Goal: Task Accomplishment & Management: Complete application form

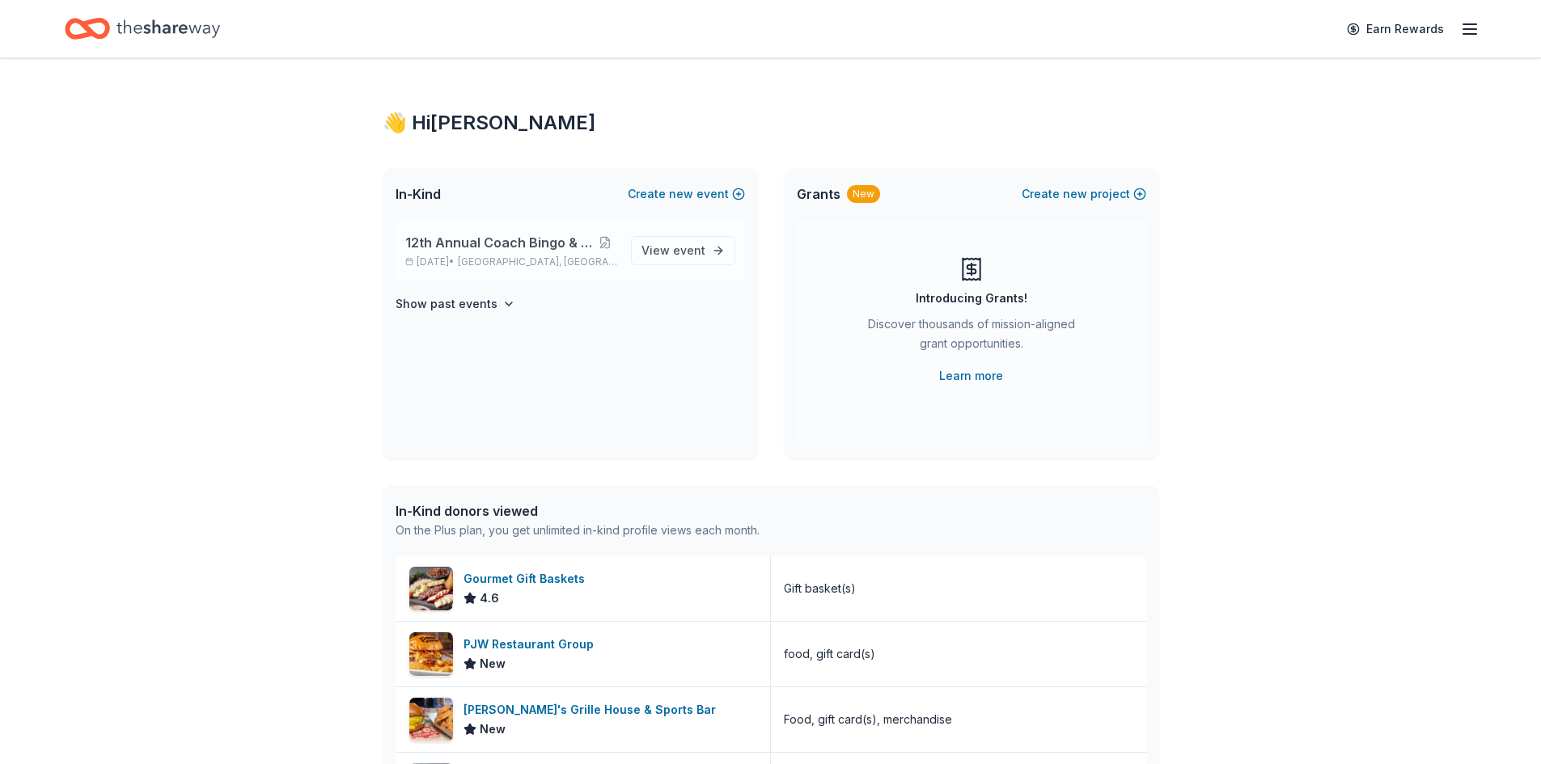
click at [544, 247] on span "12th Annual Coach Bingo & Tricky Tray" at bounding box center [499, 242] width 188 height 19
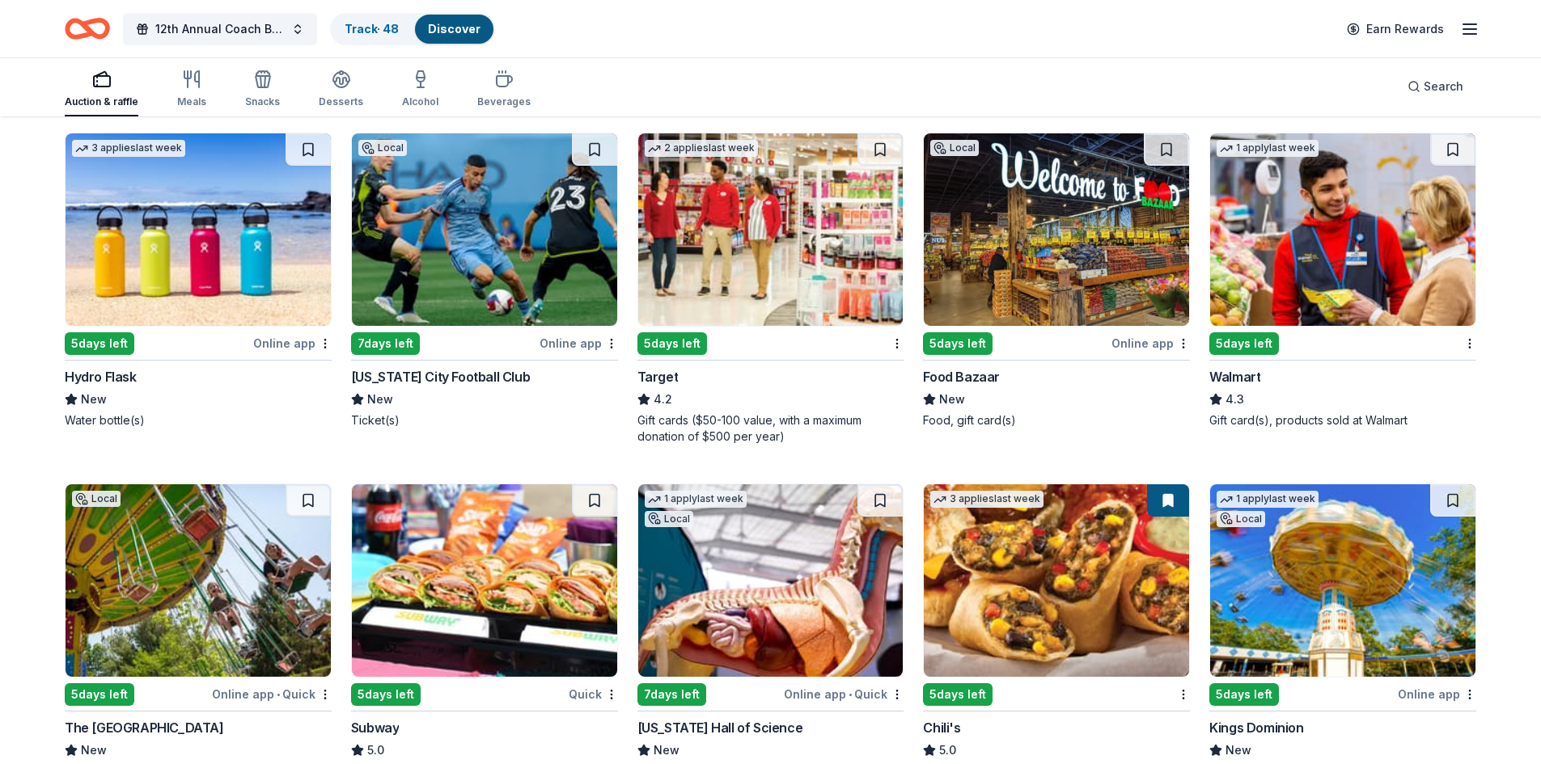
scroll to position [7363, 0]
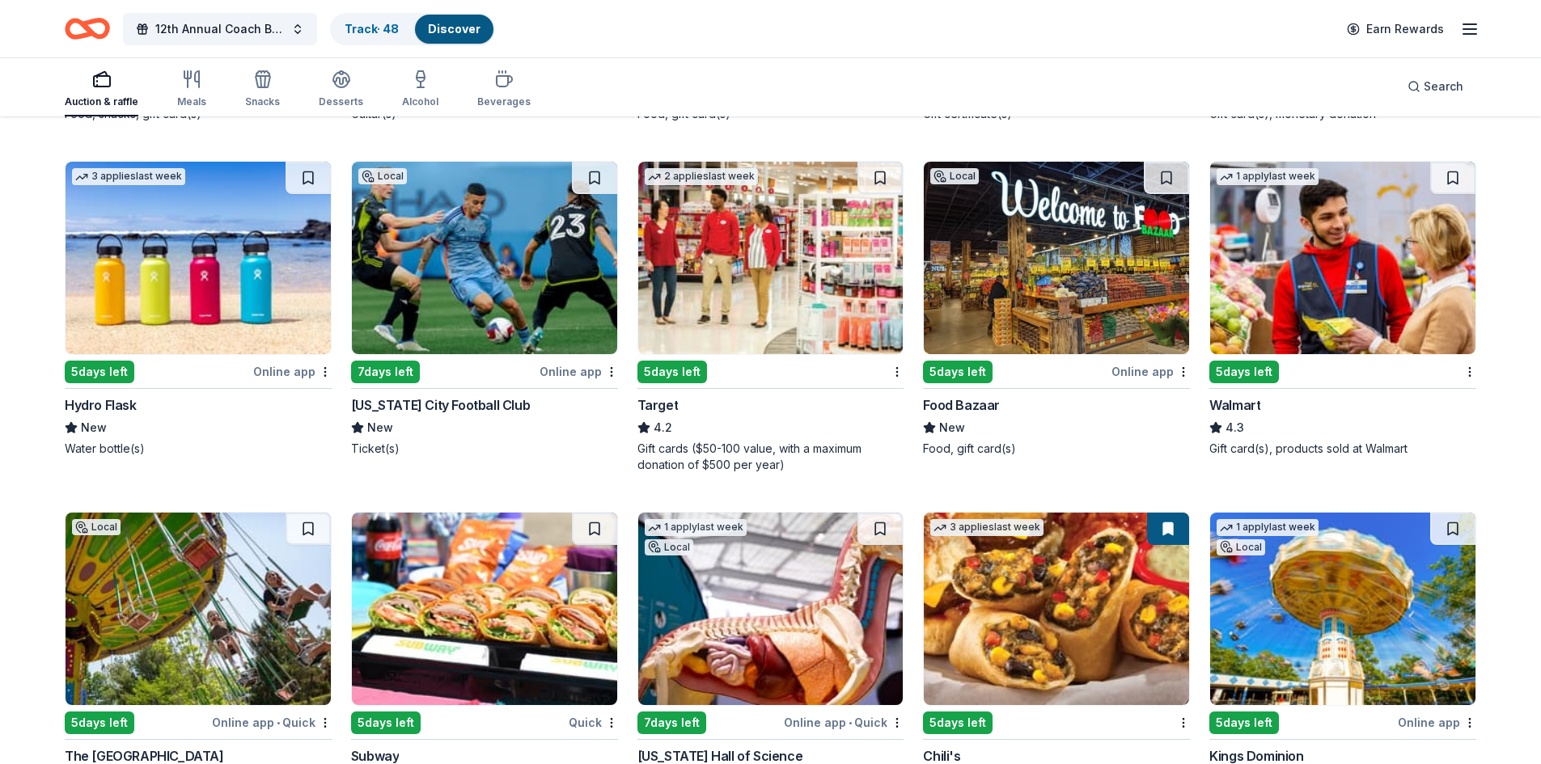
click at [128, 217] on img at bounding box center [198, 258] width 265 height 193
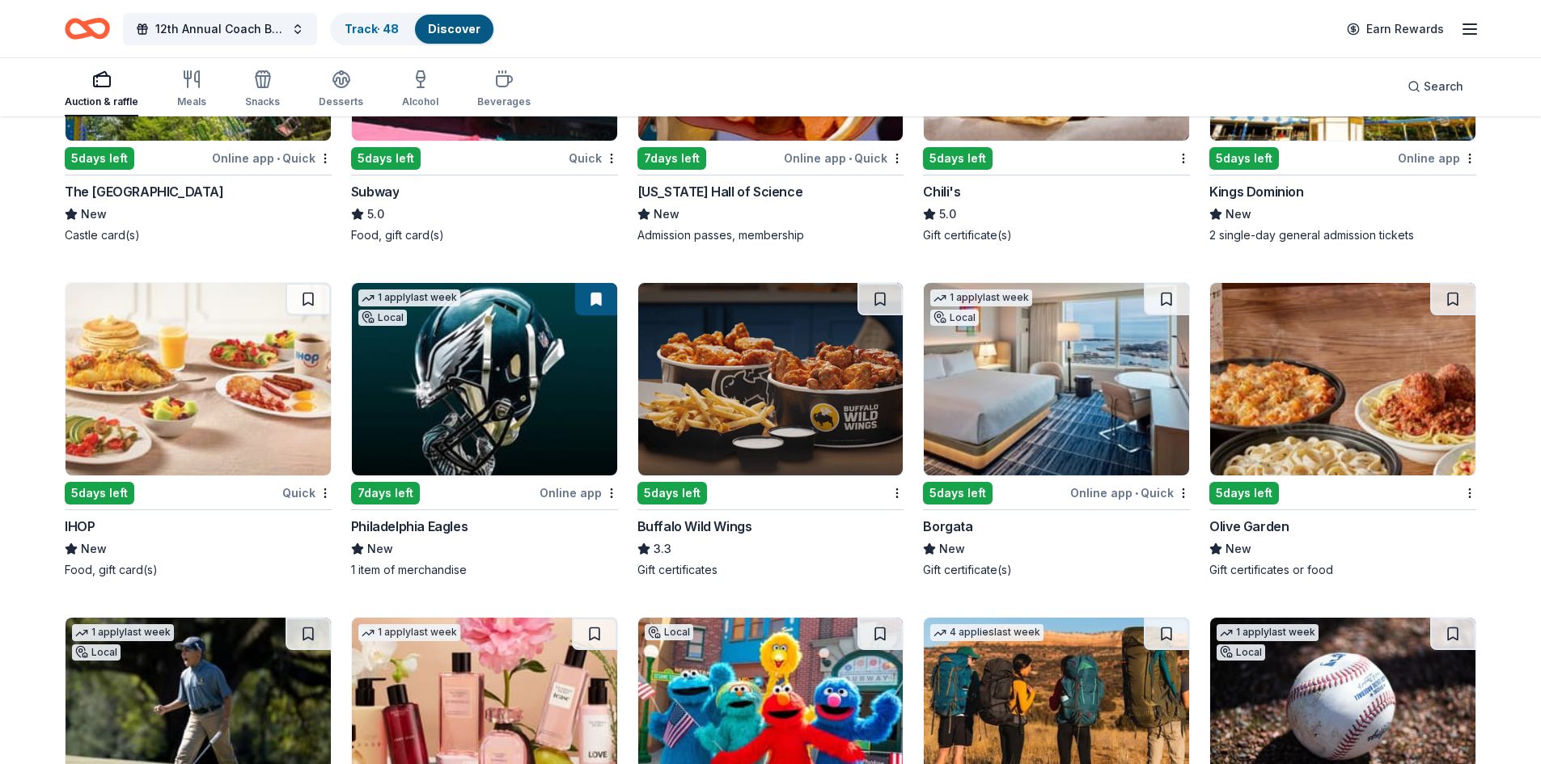
scroll to position [7929, 0]
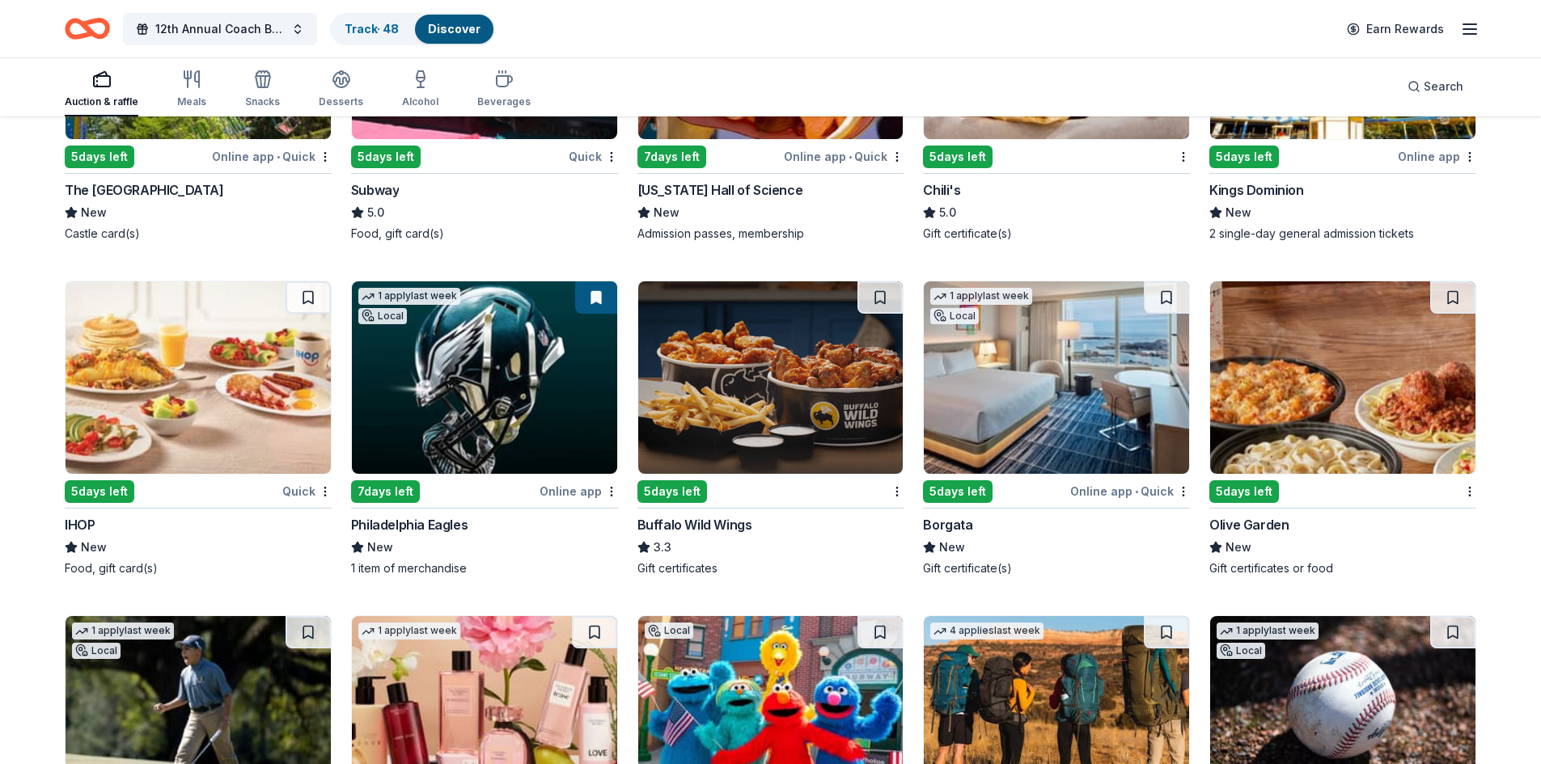
click at [276, 371] on img at bounding box center [198, 377] width 265 height 193
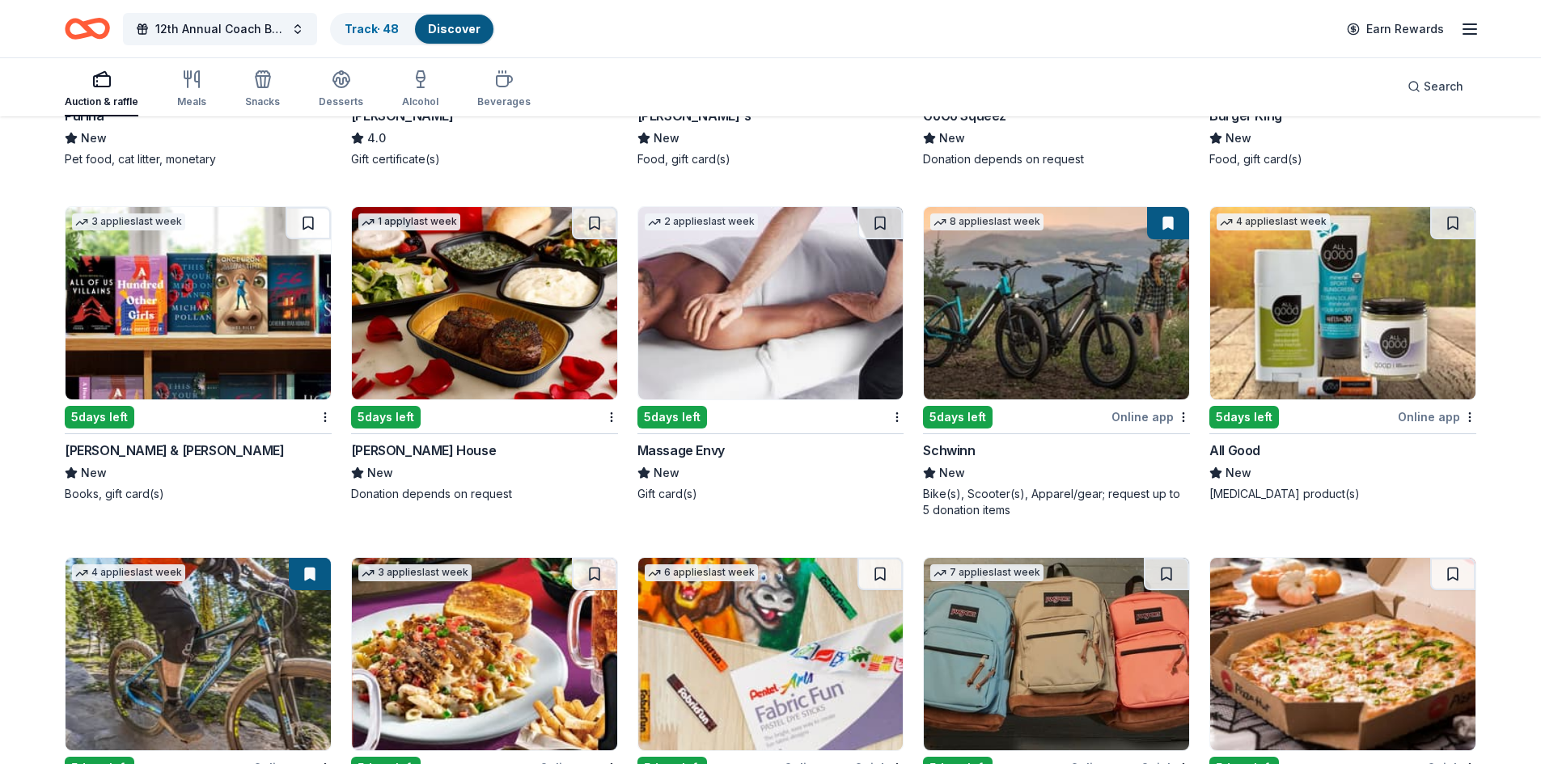
scroll to position [9026, 0]
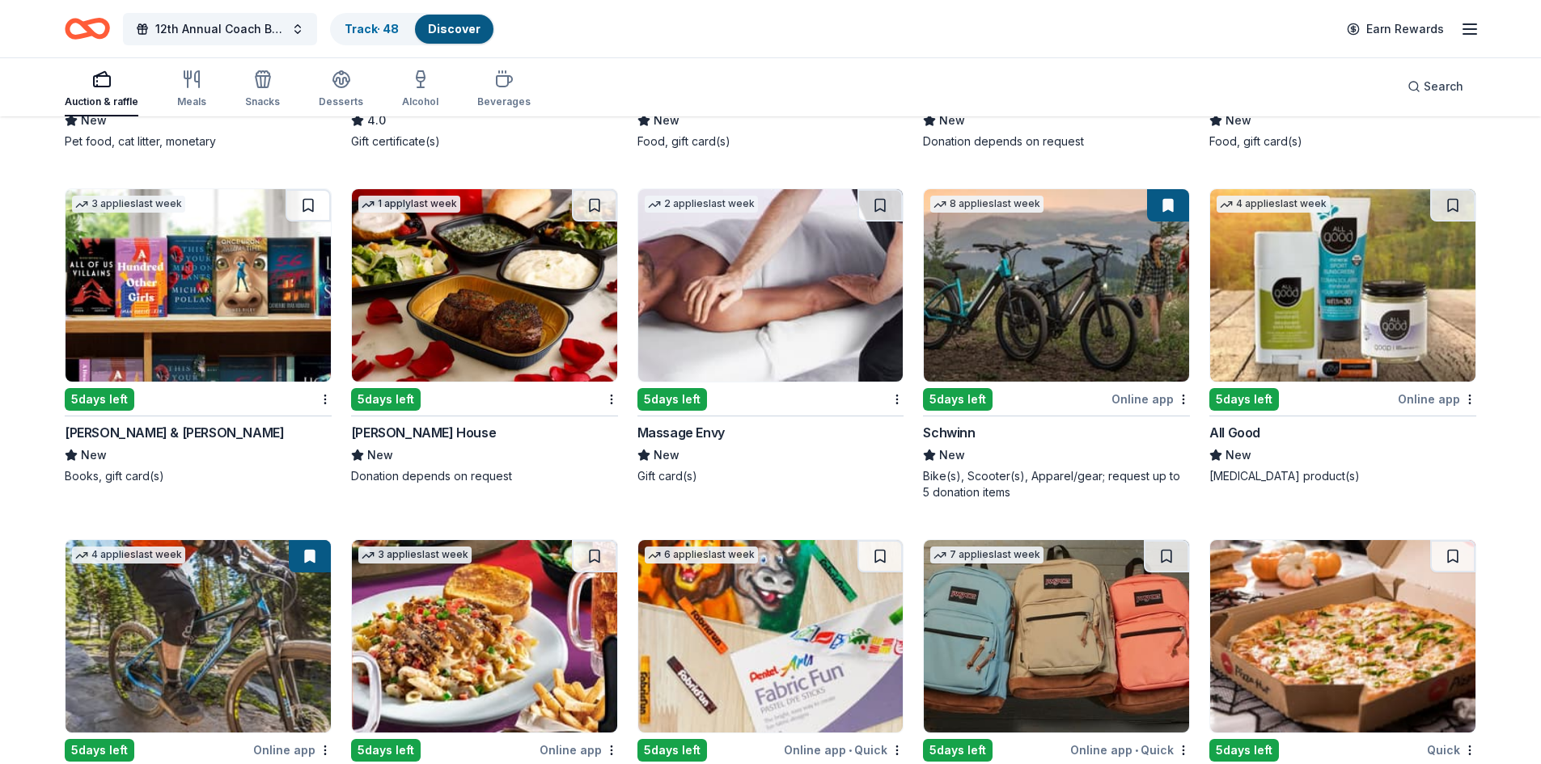
click at [506, 244] on img at bounding box center [484, 285] width 265 height 193
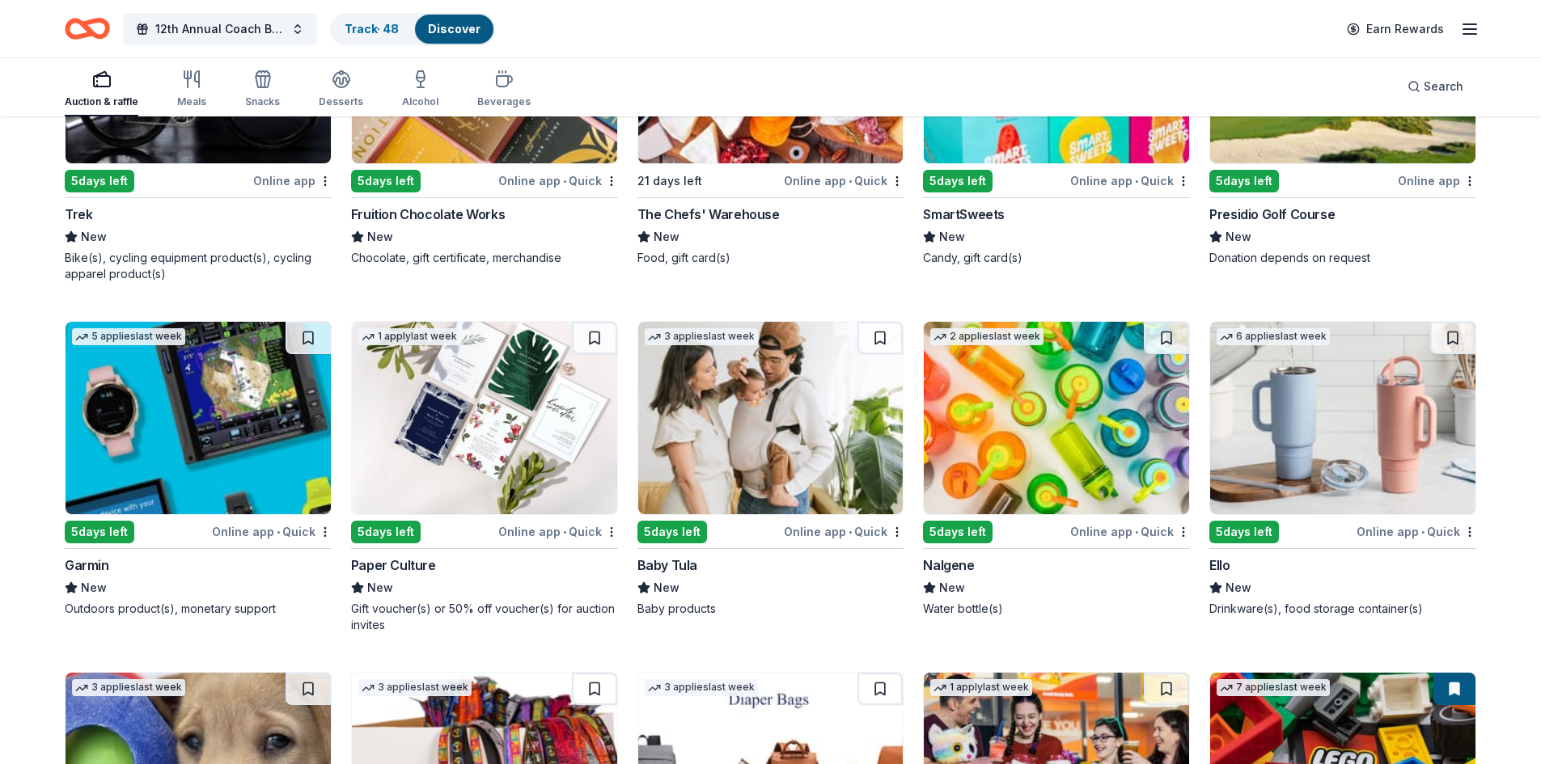
scroll to position [10672, 0]
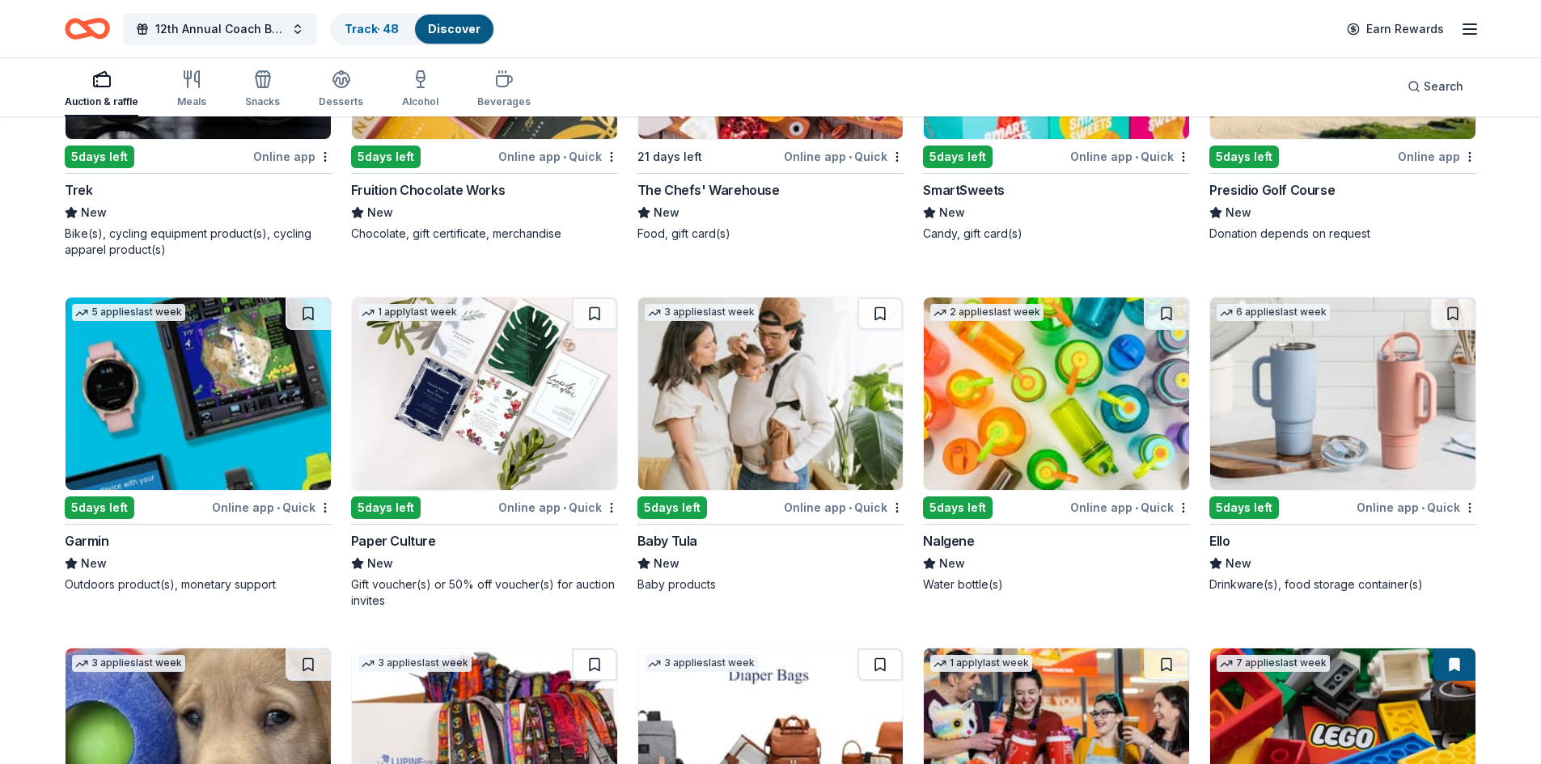
click at [762, 369] on img at bounding box center [770, 394] width 265 height 193
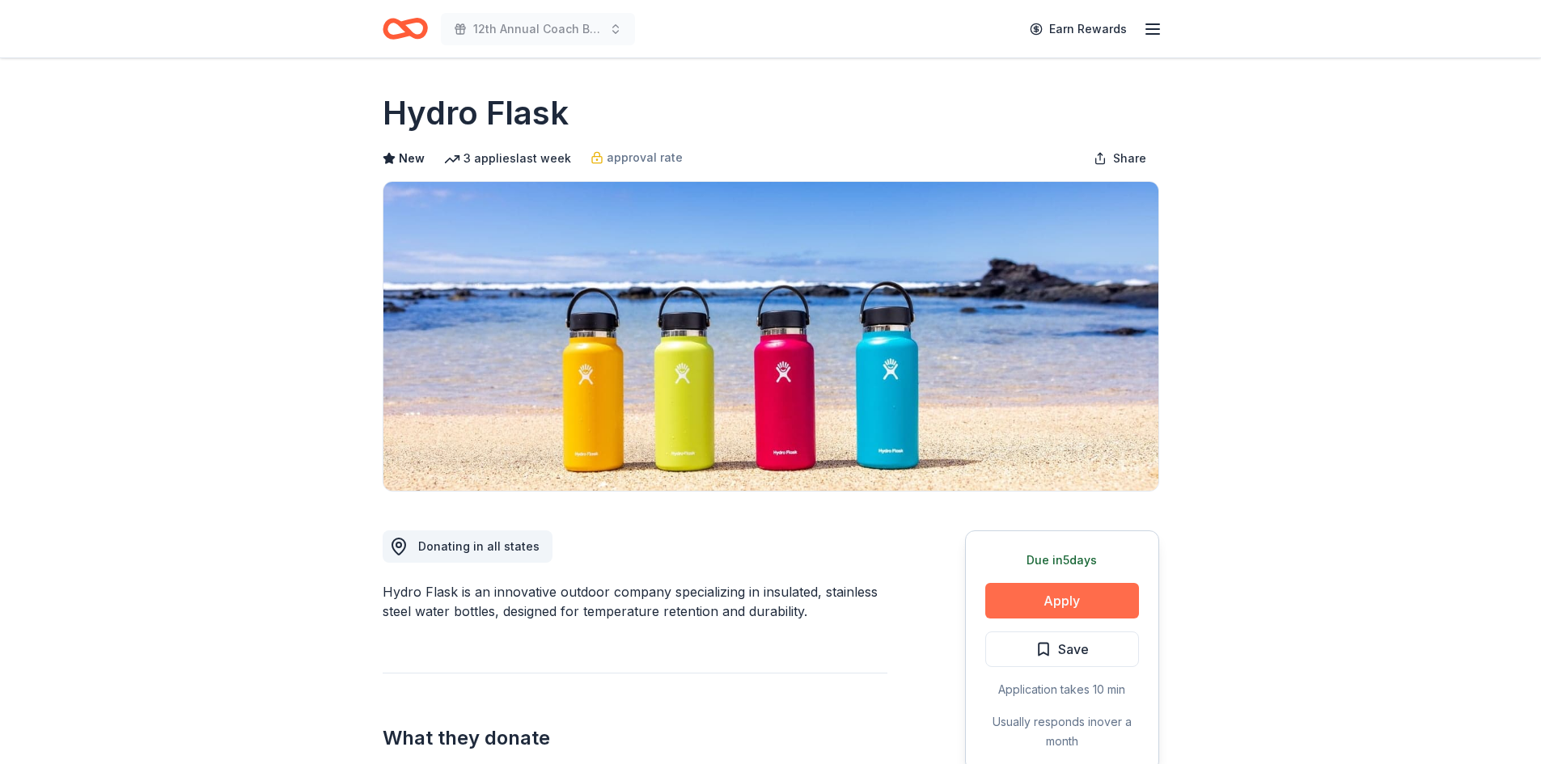
click at [1031, 594] on button "Apply" at bounding box center [1062, 601] width 154 height 36
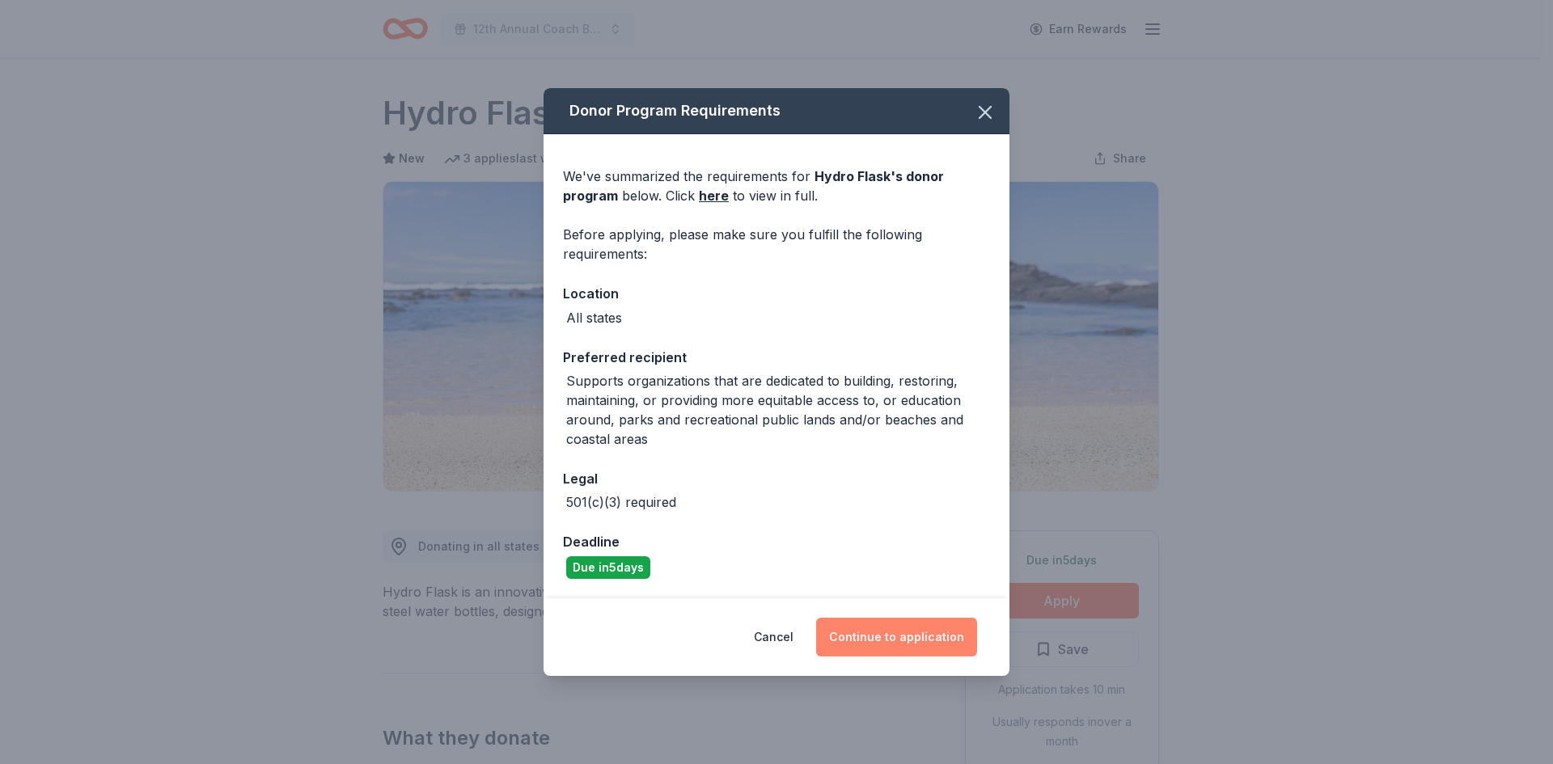
click at [900, 628] on button "Continue to application" at bounding box center [896, 637] width 161 height 39
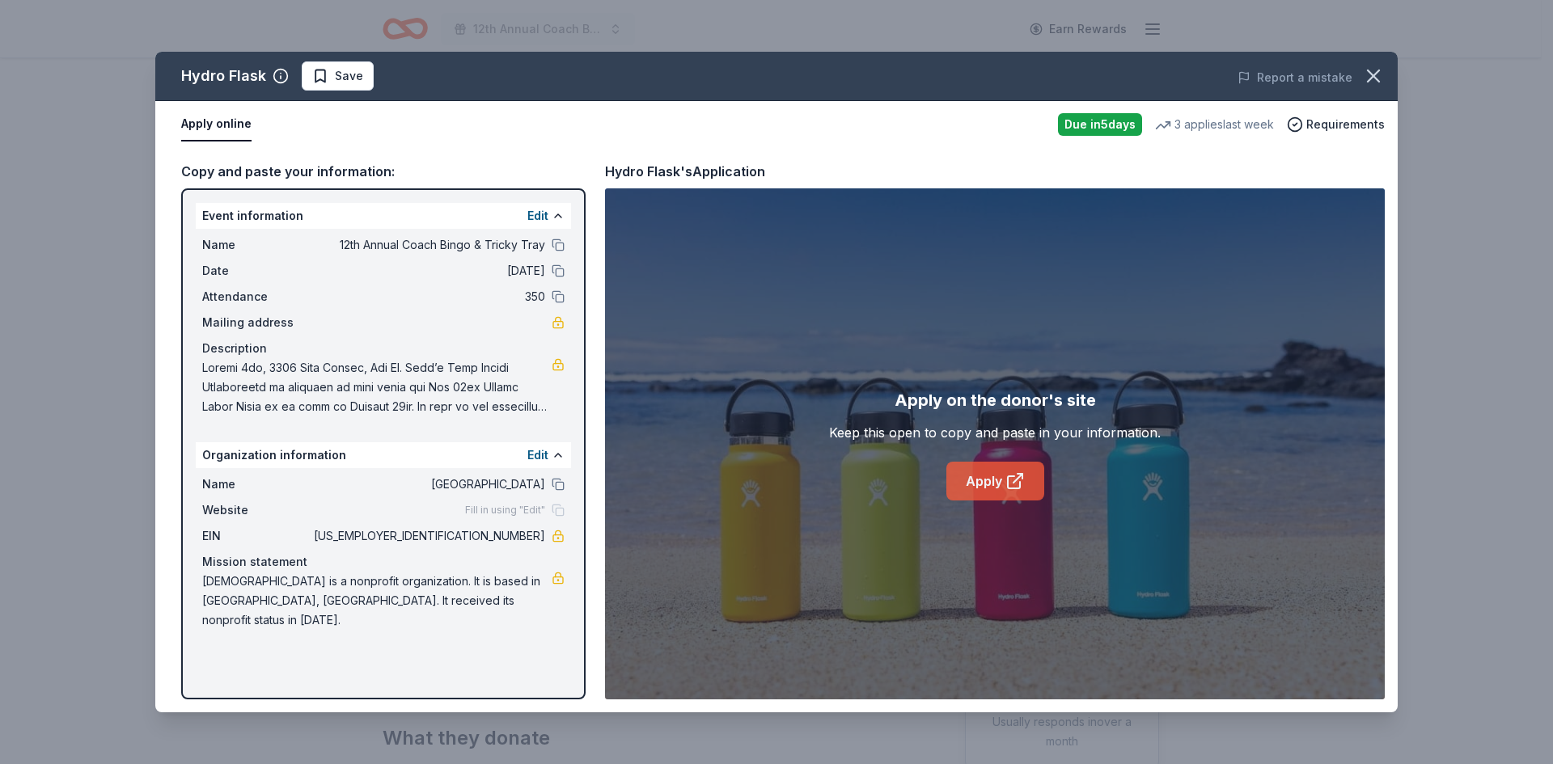
click at [985, 474] on link "Apply" at bounding box center [995, 481] width 98 height 39
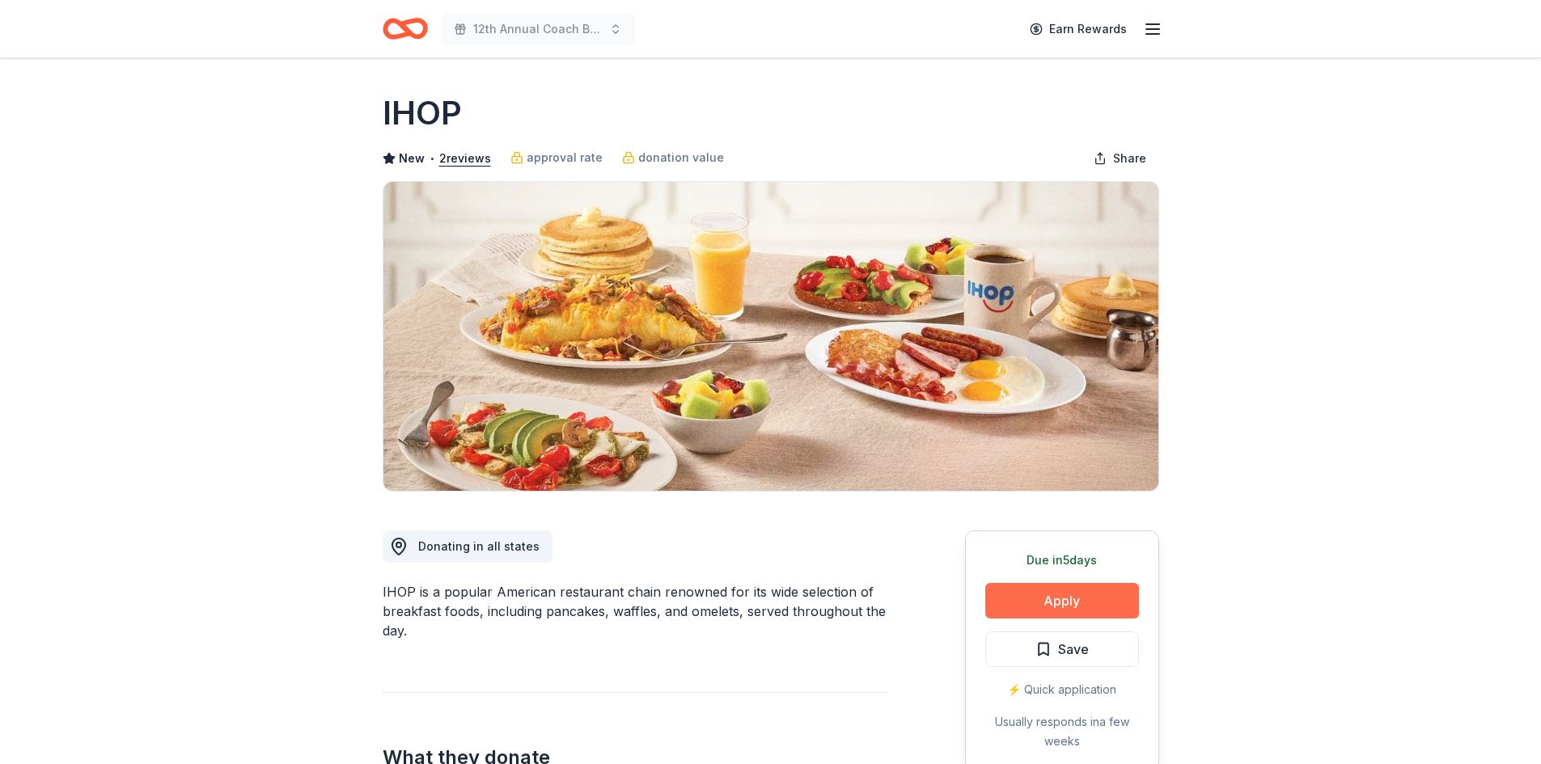
click at [1005, 598] on button "Apply" at bounding box center [1062, 601] width 154 height 36
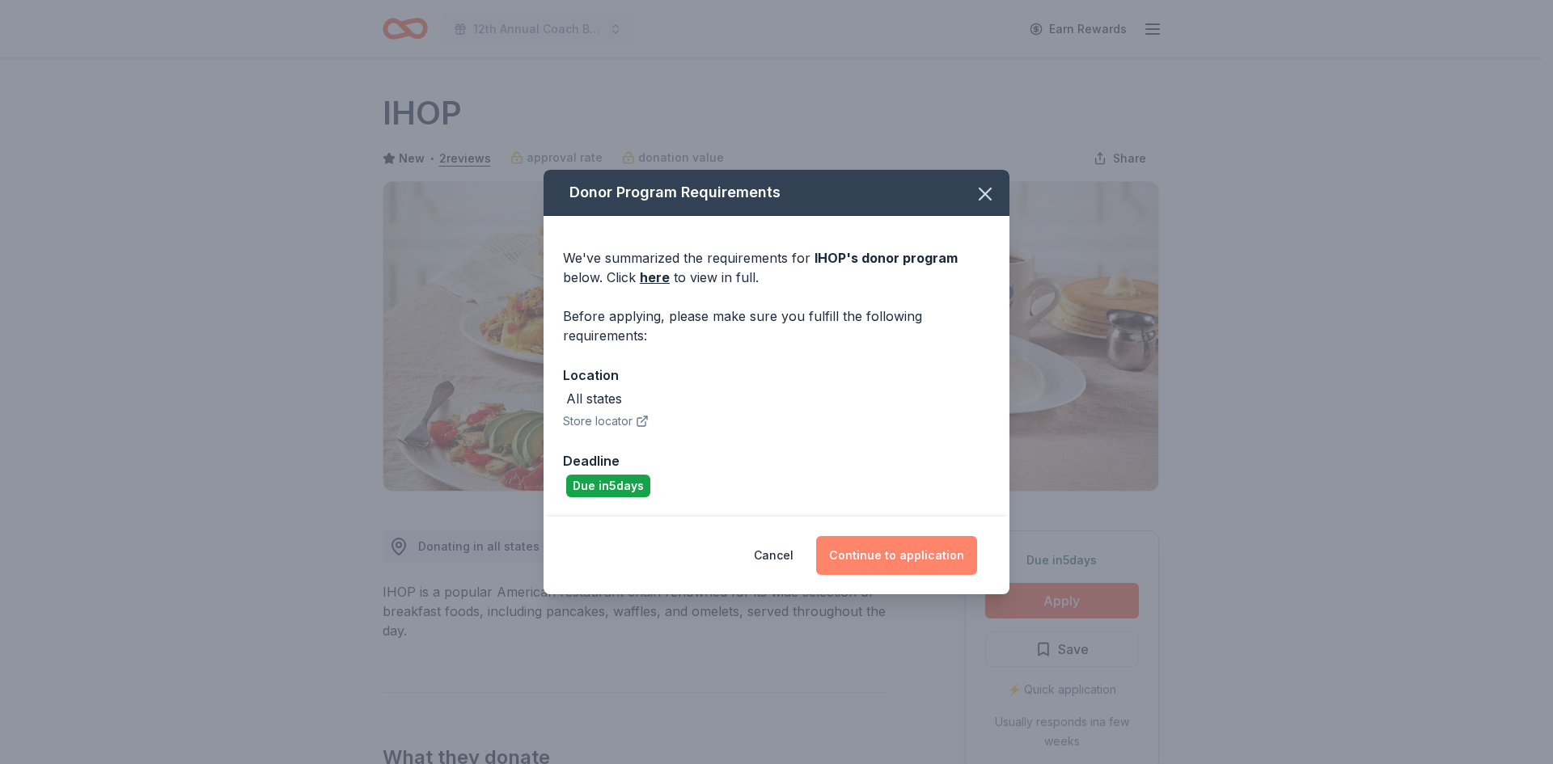
click at [903, 549] on button "Continue to application" at bounding box center [896, 555] width 161 height 39
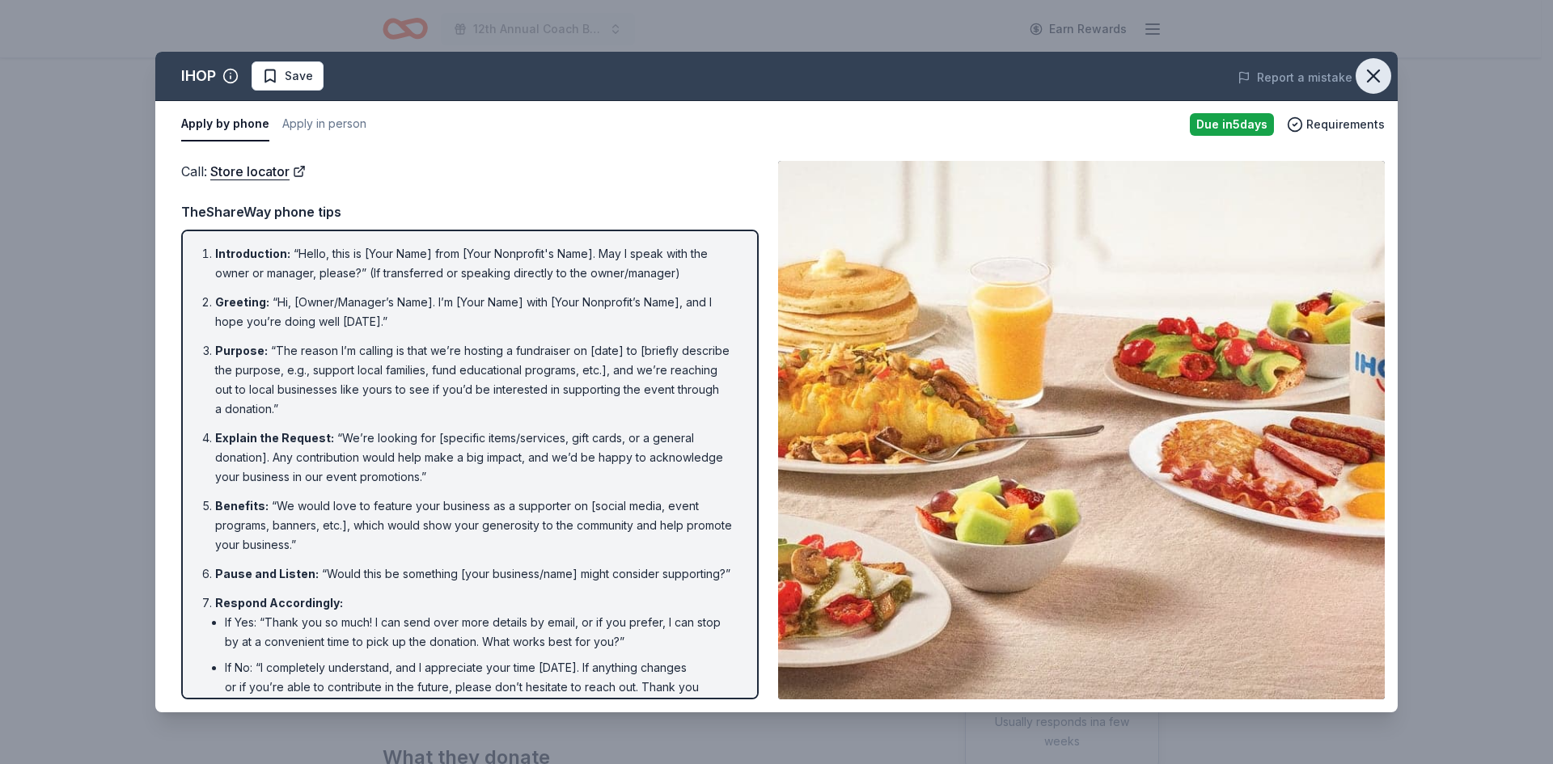
click at [1377, 70] on icon "button" at bounding box center [1373, 76] width 23 height 23
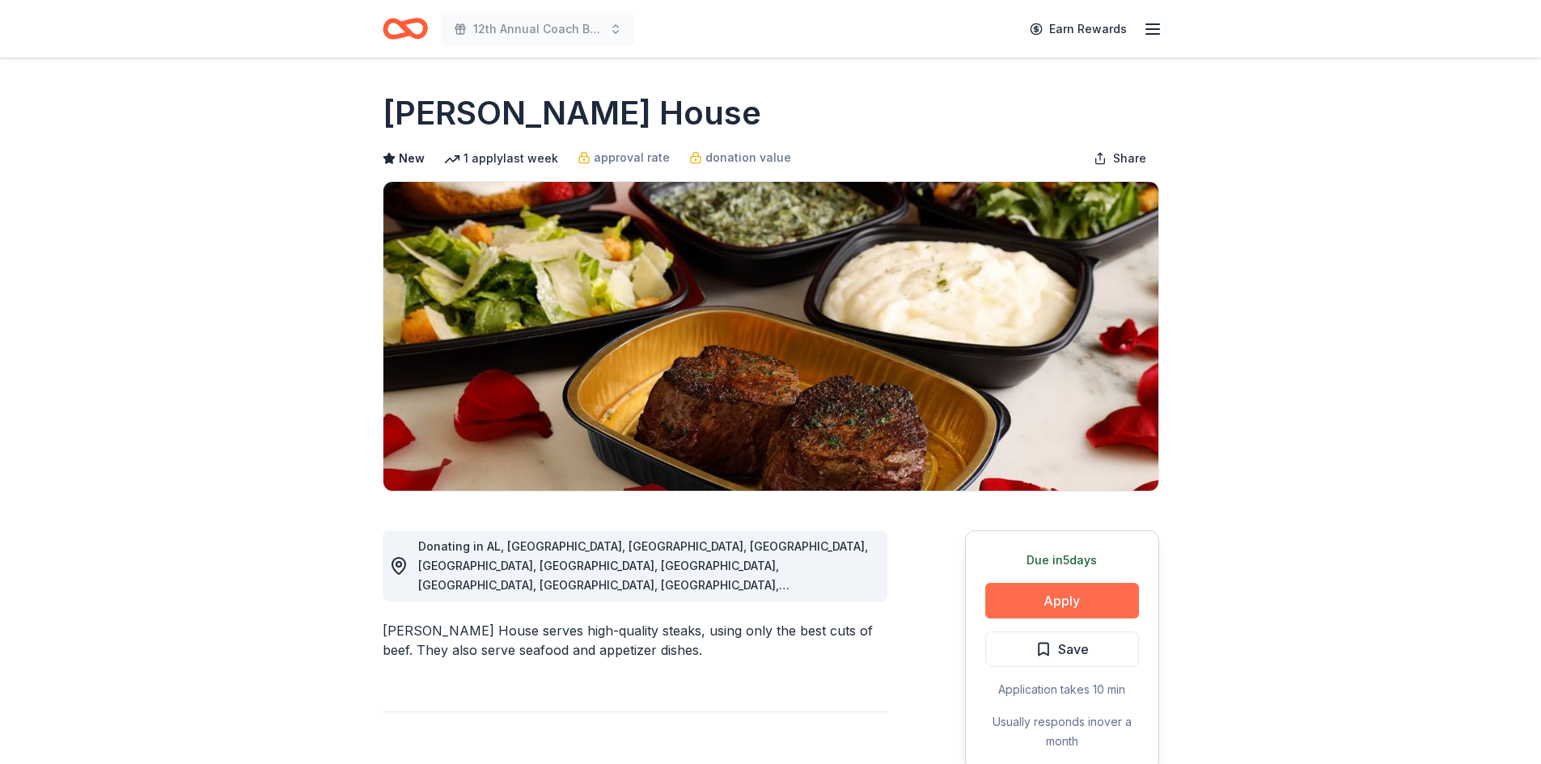
click at [1076, 597] on button "Apply" at bounding box center [1062, 601] width 154 height 36
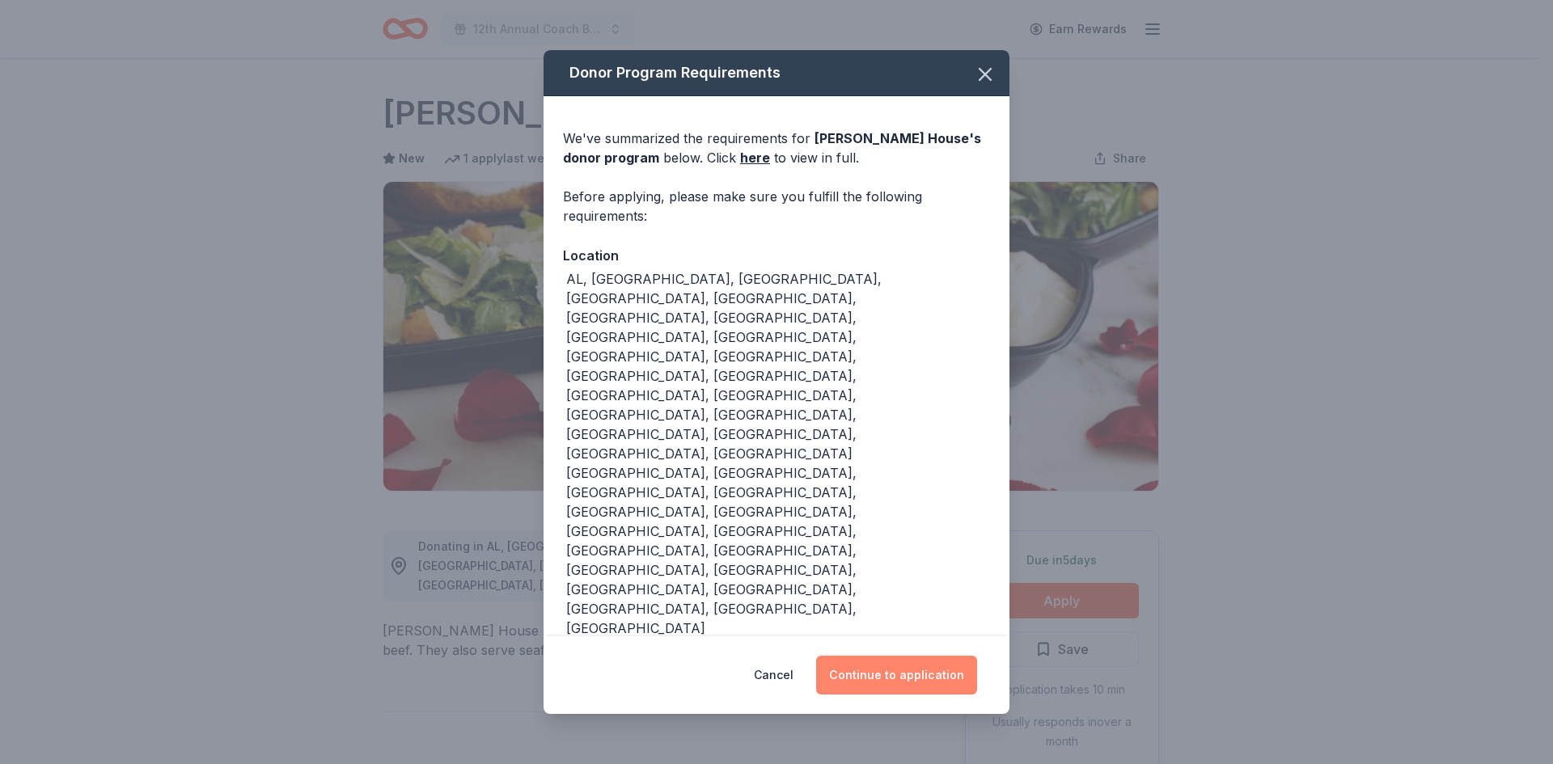
click at [929, 656] on button "Continue to application" at bounding box center [896, 675] width 161 height 39
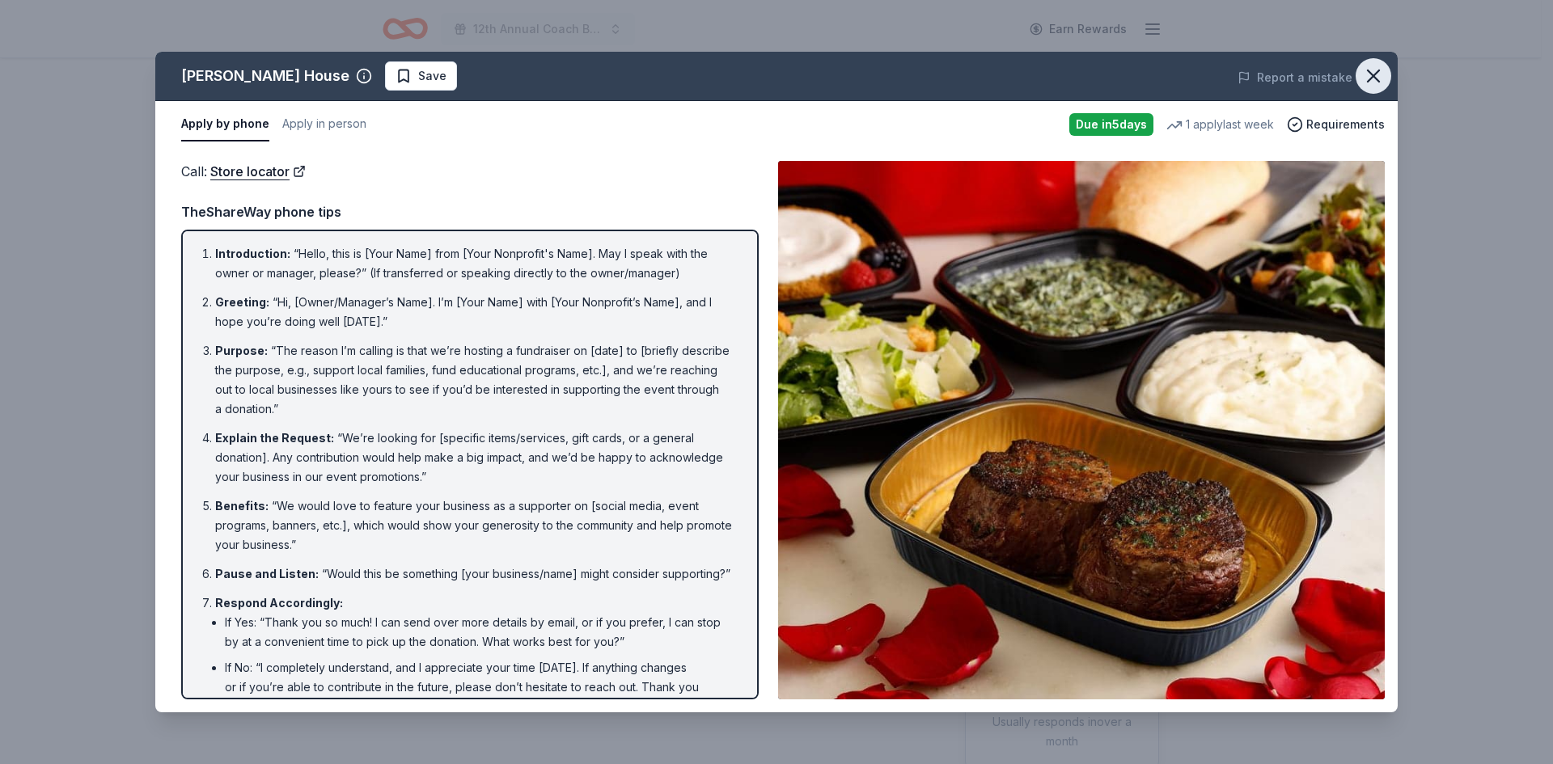
click at [1373, 70] on icon "button" at bounding box center [1373, 76] width 23 height 23
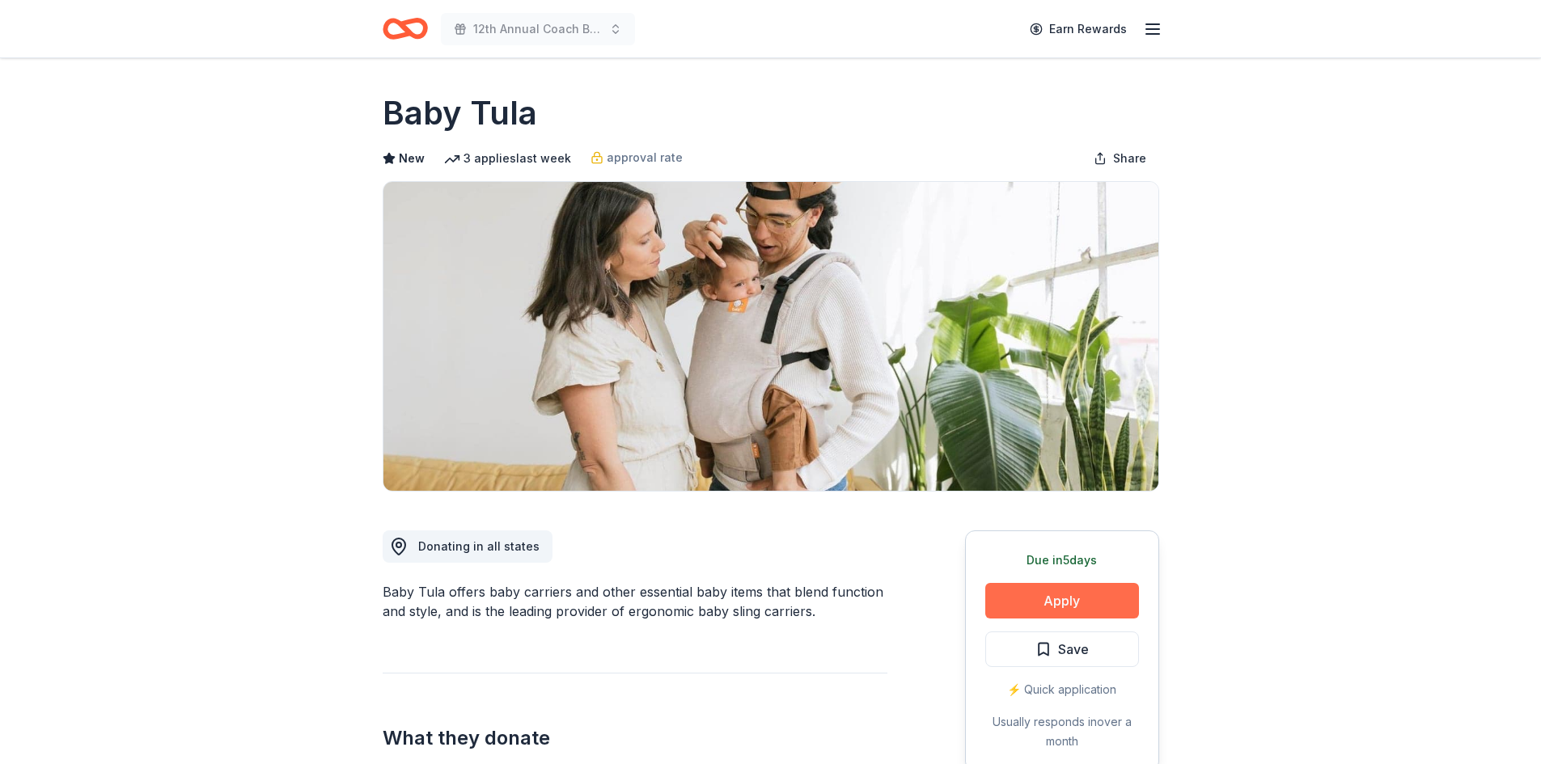
click at [1047, 604] on button "Apply" at bounding box center [1062, 601] width 154 height 36
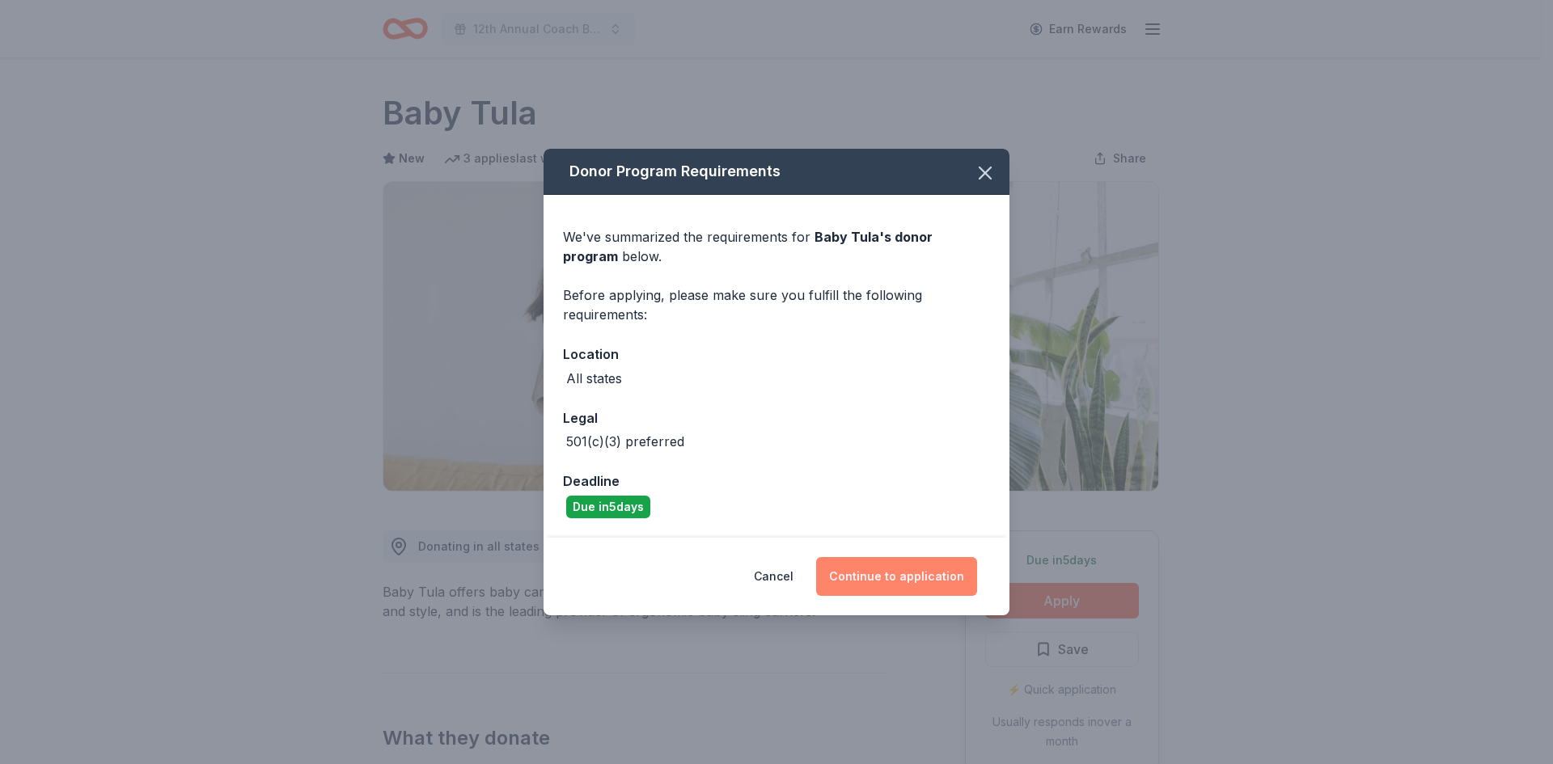
click at [897, 575] on button "Continue to application" at bounding box center [896, 576] width 161 height 39
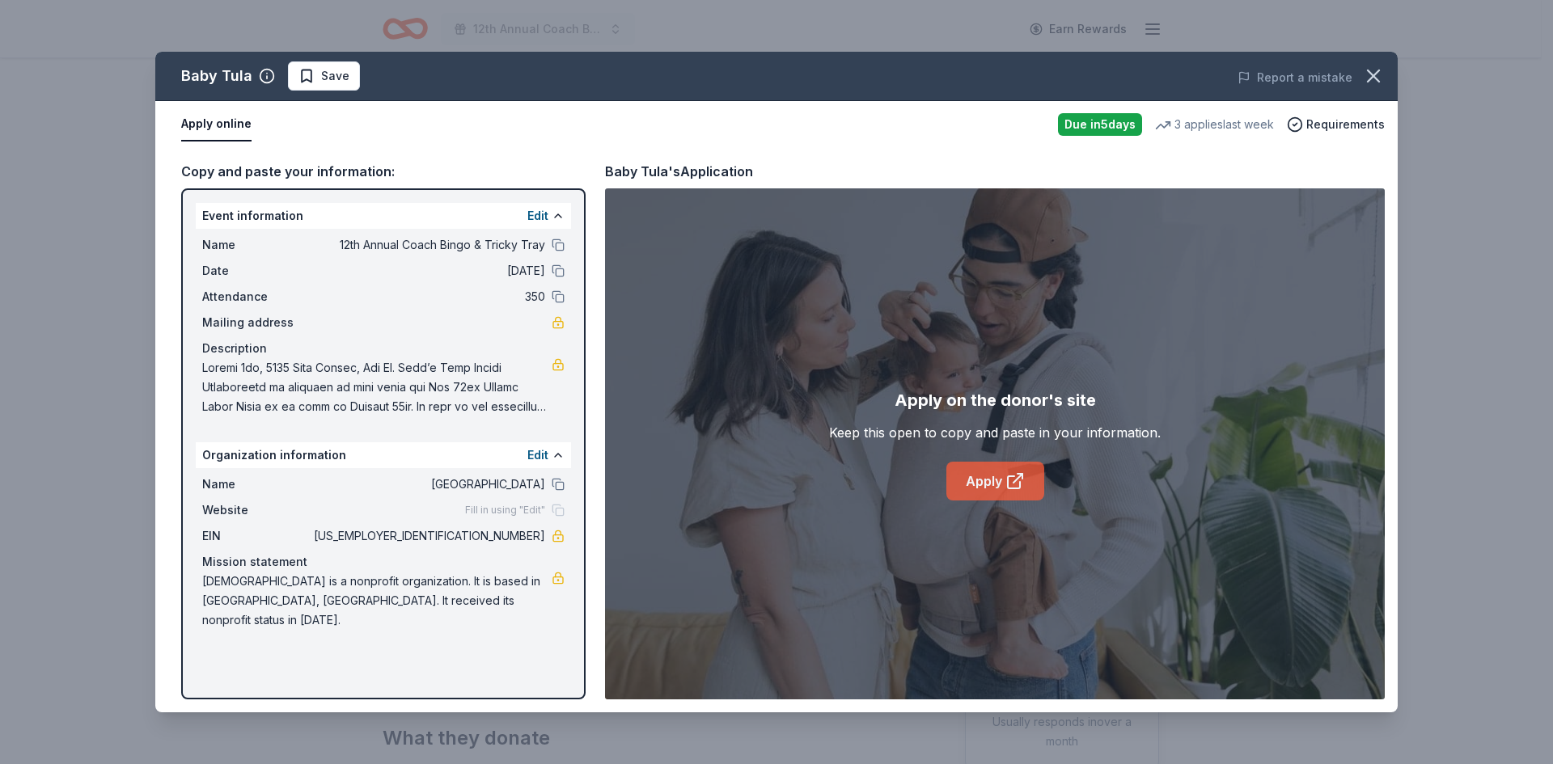
click at [1010, 475] on icon at bounding box center [1014, 481] width 19 height 19
